Goal: Check status: Check status

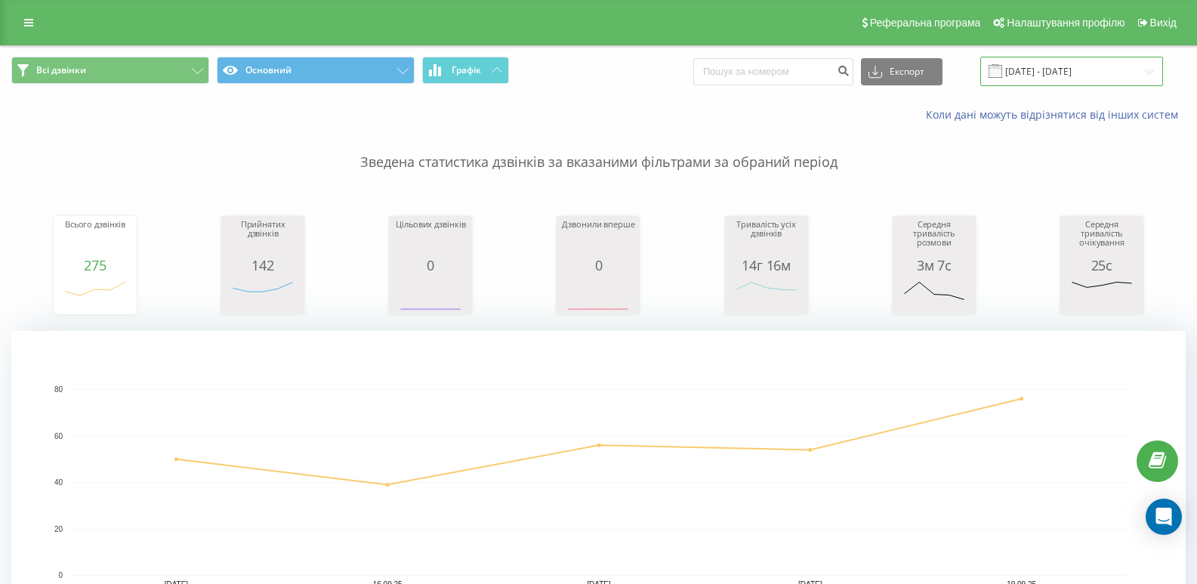
click at [1056, 67] on input "[DATE] - [DATE]" at bounding box center [1071, 71] width 183 height 29
click at [1047, 67] on input "[DATE] - [DATE]" at bounding box center [1071, 71] width 183 height 29
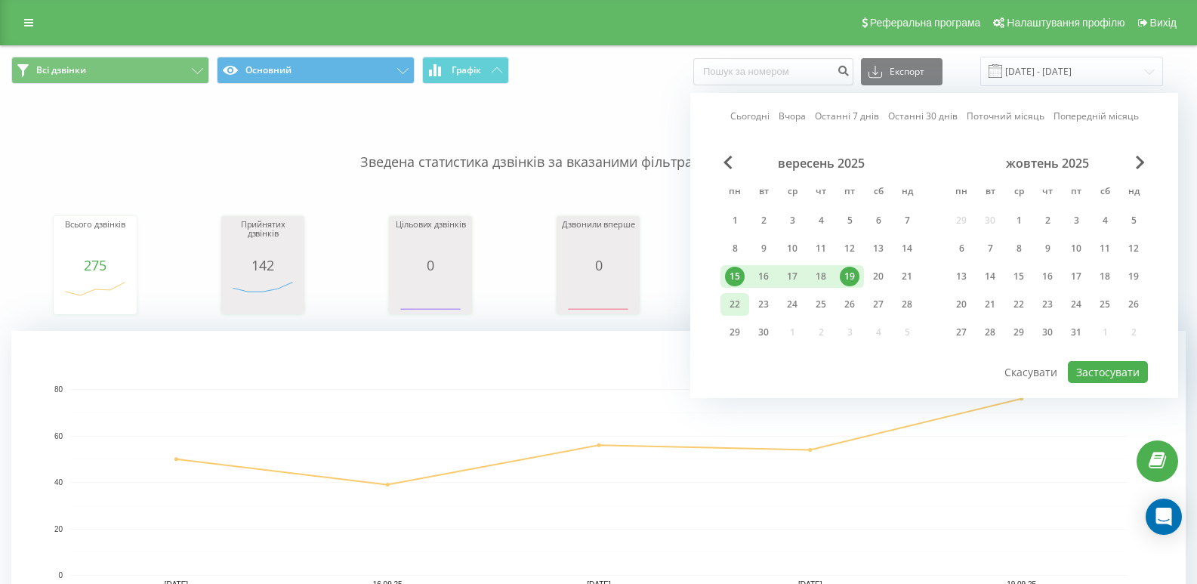
click at [735, 299] on div "22" at bounding box center [735, 304] width 20 height 20
click at [1108, 372] on button "Застосувати" at bounding box center [1108, 372] width 80 height 22
type input "[DATE] - [DATE]"
